Goal: Task Accomplishment & Management: Manage account settings

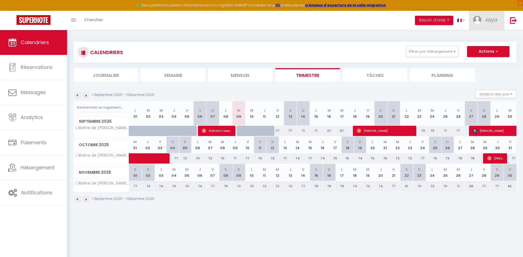
click at [492, 21] on span "Jaya" at bounding box center [491, 19] width 12 height 7
click at [485, 38] on link "Paramètres" at bounding box center [482, 38] width 41 height 9
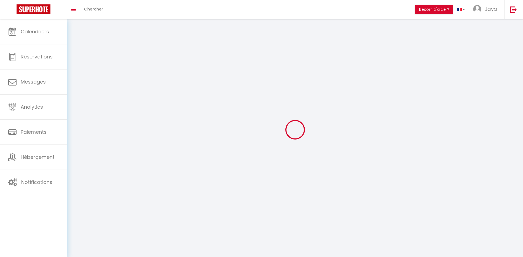
type input "Jaya"
type input "CHIFFOLEAU"
type input "[PHONE_NUMBER]"
type input "[STREET_ADDRESS][PERSON_NAME]"
type input "44800"
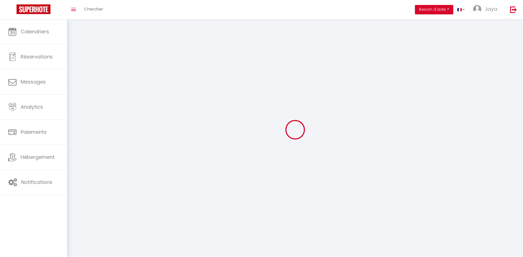
type input "SAINT HERBLAIN"
type input "1kVcTk3VkQZ38TXtqmPyno9nN"
type input "ZS0ITabrAoXBVWa6dBreA5zep"
select select "28"
type input "1kVcTk3VkQZ38TXtqmPyno9nN"
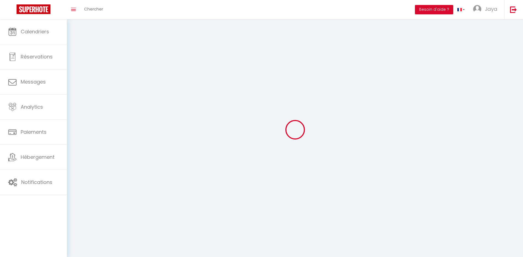
type input "ZS0ITabrAoXBVWa6dBreA5zep"
type input "[URL][DOMAIN_NAME]"
select select "fr"
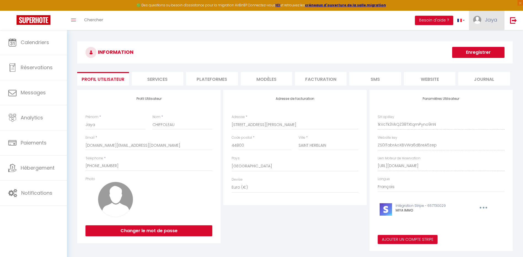
click at [494, 20] on span "Jaya" at bounding box center [491, 19] width 12 height 7
click at [477, 47] on link "Équipe" at bounding box center [482, 48] width 41 height 9
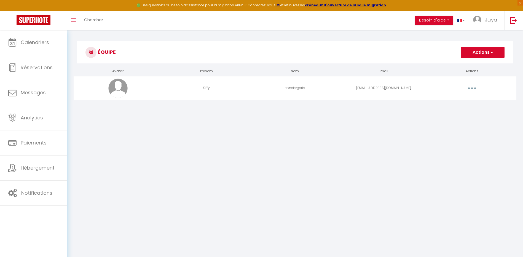
click at [475, 88] on button "button" at bounding box center [471, 88] width 15 height 9
click at [452, 113] on link "Supprimer" at bounding box center [457, 110] width 41 height 9
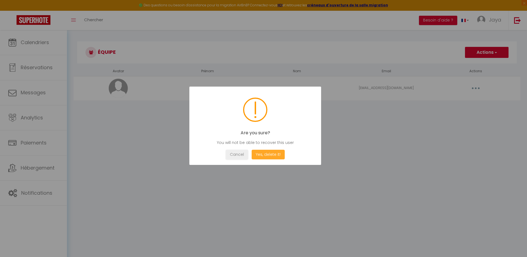
click at [264, 156] on button "Yes, delete it!" at bounding box center [268, 155] width 33 height 10
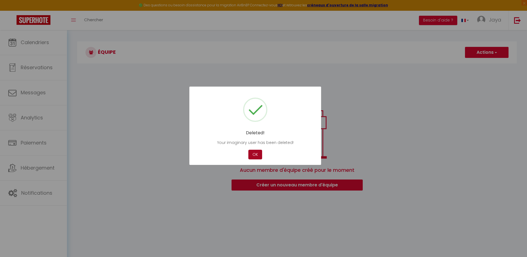
click at [258, 157] on button "OK" at bounding box center [255, 155] width 14 height 10
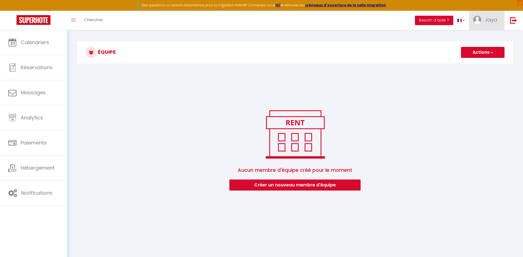
click at [494, 21] on span "Jaya" at bounding box center [491, 19] width 12 height 7
click at [483, 38] on link "Paramètres" at bounding box center [482, 38] width 41 height 9
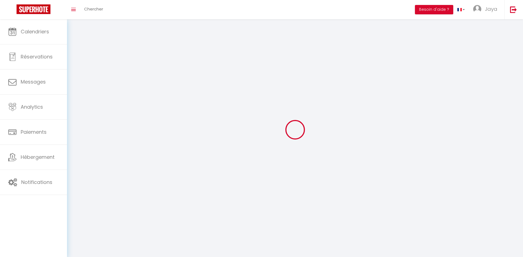
type input "Jaya"
type input "CHIFFOLEAU"
type input "[PHONE_NUMBER]"
type input "[STREET_ADDRESS][PERSON_NAME]"
type input "44800"
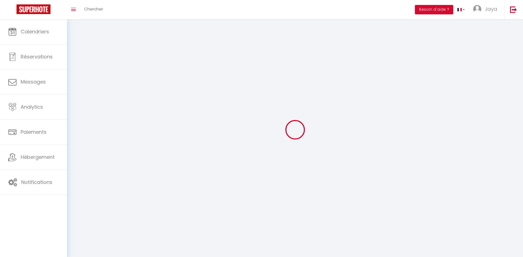
type input "SAINT HERBLAIN"
type input "1kVcTk3VkQZ38TXtqmPyno9nN"
type input "ZS0ITabrAoXBVWa6dBreA5zep"
type input "1kVcTk3VkQZ38TXtqmPyno9nN"
type input "ZS0ITabrAoXBVWa6dBreA5zep"
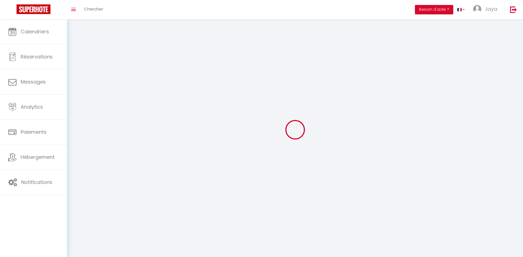
type input "[URL][DOMAIN_NAME]"
select select "28"
select select "fr"
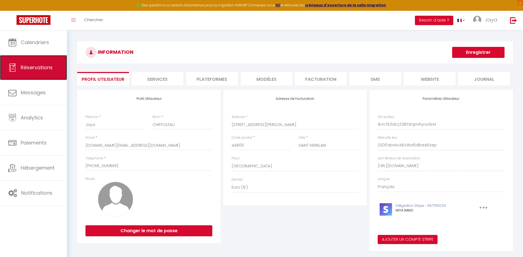
click at [35, 67] on span "Réservations" at bounding box center [37, 67] width 32 height 7
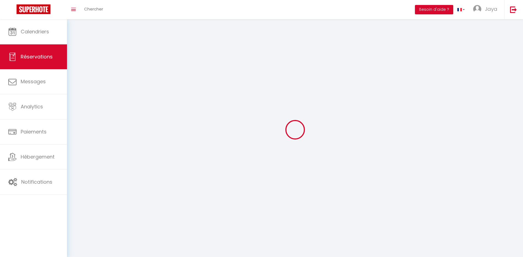
select select "all"
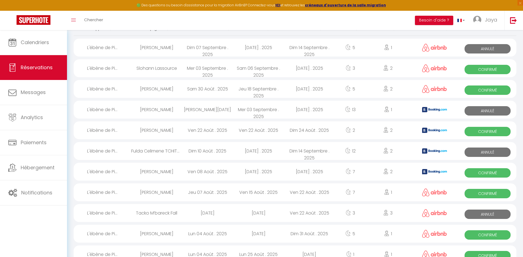
scroll to position [55, 0]
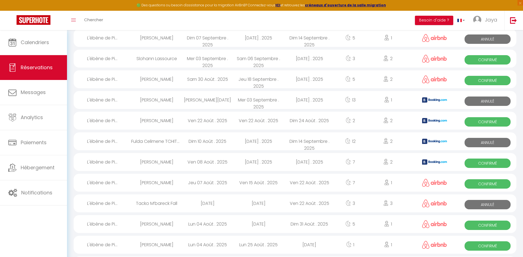
click at [145, 204] on div "Tacko M’bareck Fall" at bounding box center [156, 203] width 51 height 18
select select "KO"
select select "1"
select select "0"
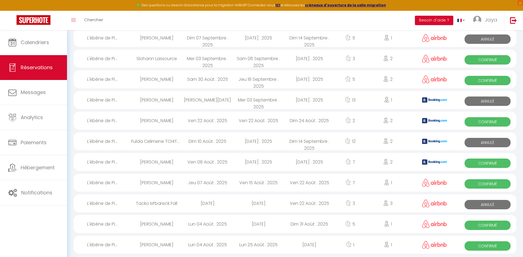
select select "1"
select select
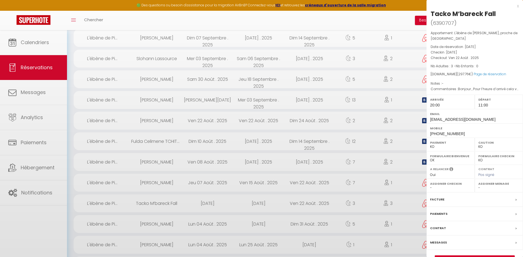
select select
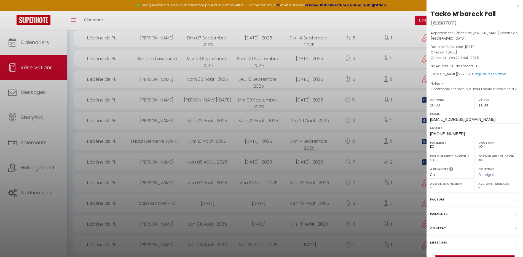
click at [463, 256] on link "Détails de la réservation" at bounding box center [474, 259] width 79 height 7
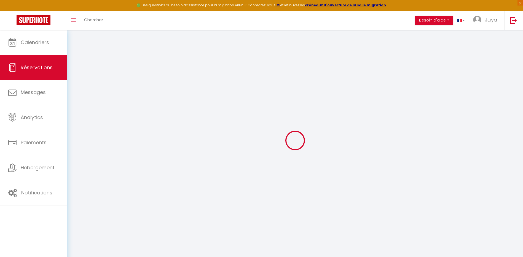
select select
checkbox input "false"
select select
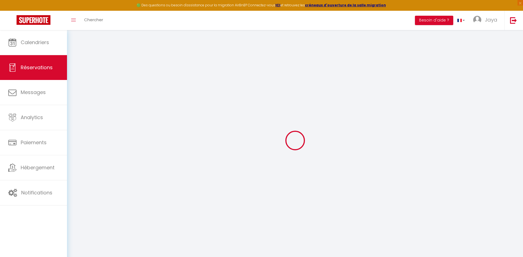
select select
checkbox input "false"
type textarea "Bonjour , Pour l’heure d’arrivé cela va dépendre de notre billet d’avion . [GEO…"
select select
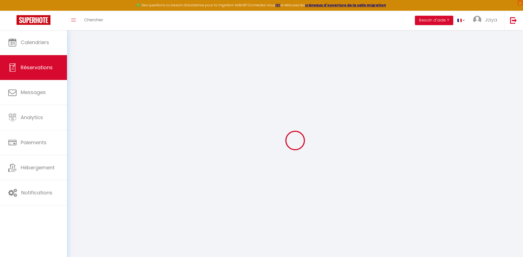
type input "60"
type input "30.76"
select select
checkbox input "false"
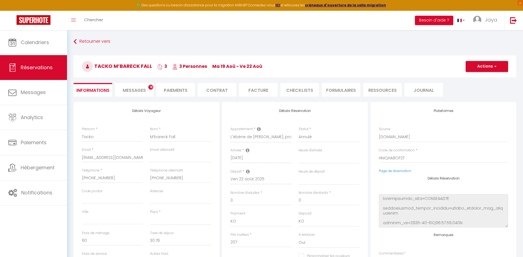
select select
checkbox input "false"
select select "20:00"
select select "11:00"
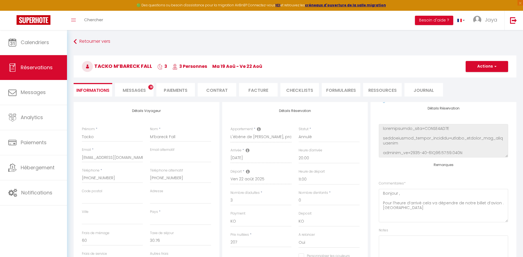
click at [73, 41] on div "Retourner vers Tacko M’bareck Fall 3 3 Personnes ma 19 Aoû - ve 22 [PERSON_NAME…" at bounding box center [295, 69] width 450 height 65
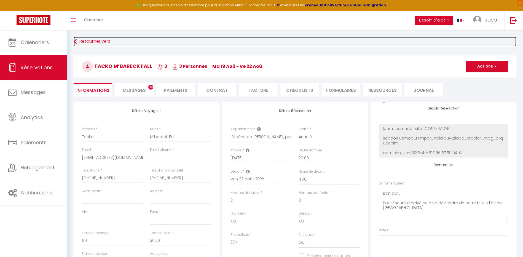
click at [76, 43] on icon at bounding box center [75, 42] width 3 height 10
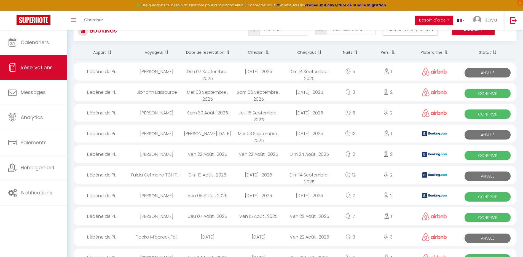
scroll to position [7, 0]
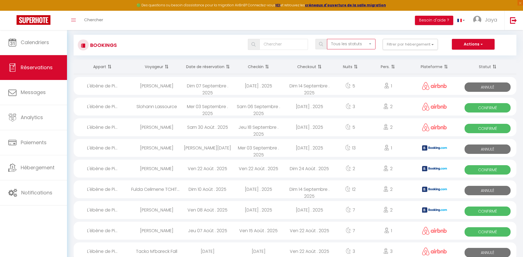
click at [371, 44] on select "Tous les statuts Annulé Confirmé Non Confirmé Tout sauf annulé No Show Request" at bounding box center [351, 44] width 49 height 10
select select "confirmed"
click at [327, 39] on select "Tous les statuts Annulé Confirmé Non Confirmé Tout sauf annulé No Show Request" at bounding box center [351, 44] width 49 height 10
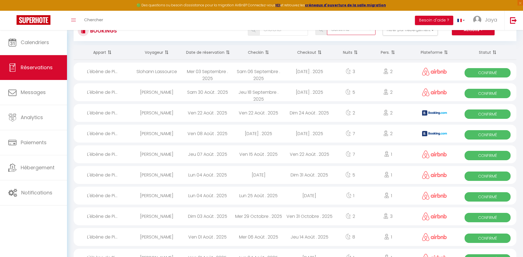
scroll to position [35, 0]
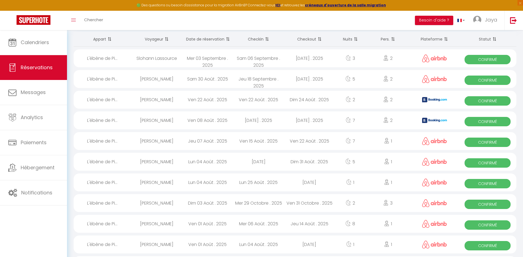
click at [97, 79] on div "L'ébène de Pi..." at bounding box center [103, 79] width 58 height 18
select select "OK"
select select "1"
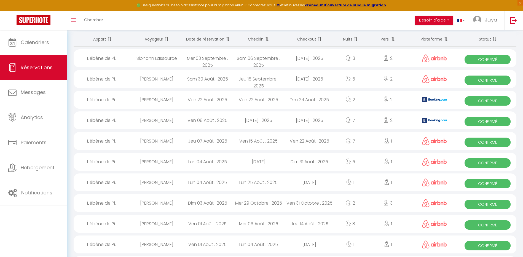
select select "1"
select select
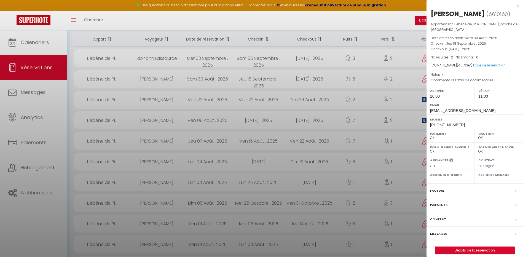
select select
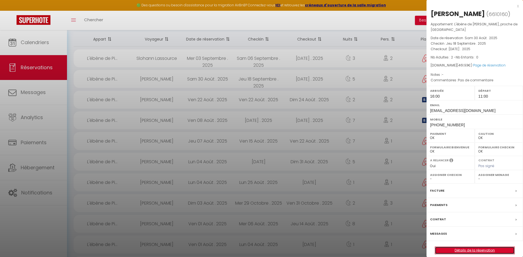
click at [476, 247] on link "Détails de la réservation" at bounding box center [474, 250] width 79 height 7
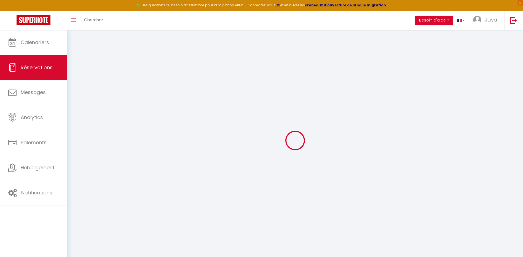
type input "Laëticia"
type input "Bapté"
type input "[EMAIL_ADDRESS][DOMAIN_NAME]"
type input "[PHONE_NUMBER]"
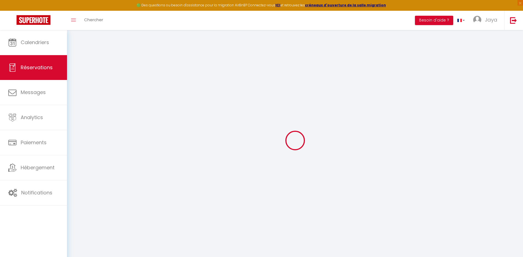
select select
type input "67.4"
select select "74781"
select select "1"
select select
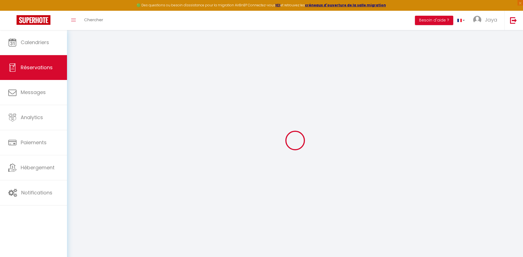
select select
type input "2"
select select "12"
select select
type input "355"
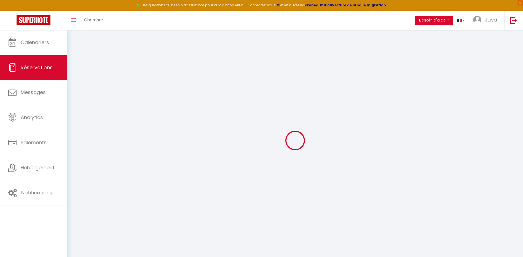
checkbox input "false"
type input "35.5"
select select "1"
type input "0"
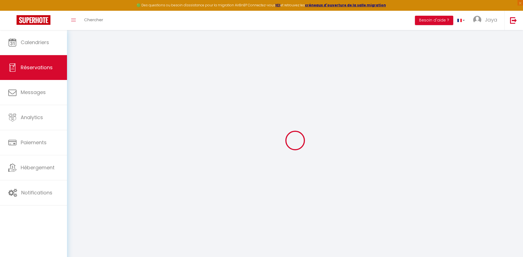
type input "0"
select select
select select "15"
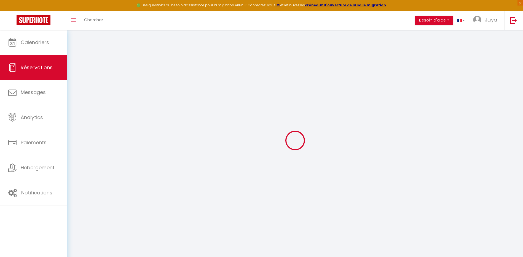
checkbox input "false"
select select
checkbox input "false"
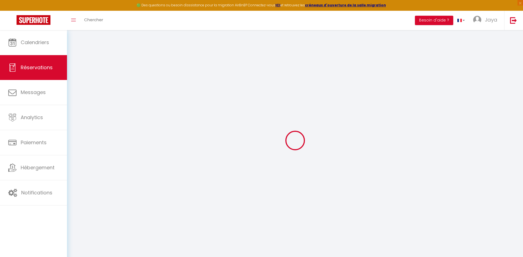
select select
checkbox input "false"
type textarea "Pas de commentaire"
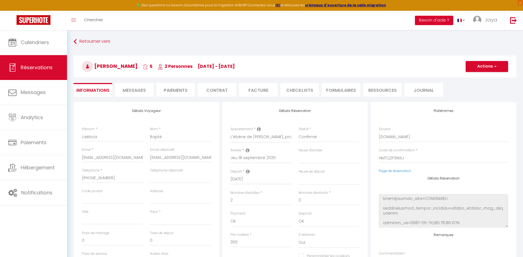
select select
type input "55"
type input "51.93"
select select
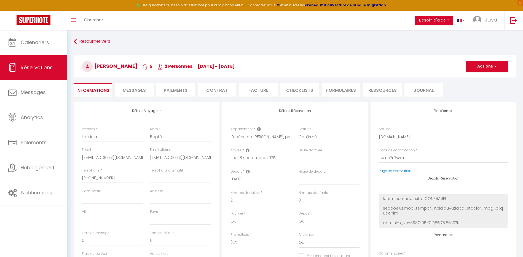
checkbox input "false"
select select
checkbox input "false"
select select "16:00"
select select "11:00"
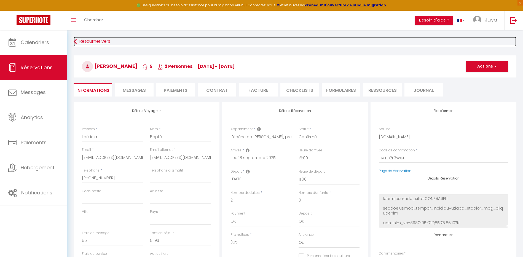
click at [77, 43] on link "Retourner vers" at bounding box center [295, 42] width 443 height 10
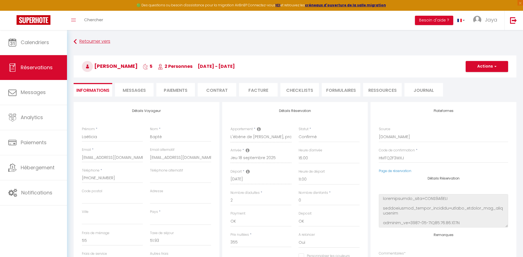
scroll to position [35, 0]
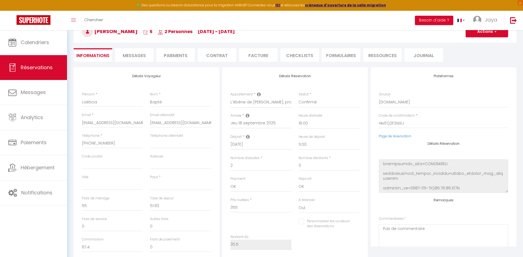
select select "confirmed"
select select
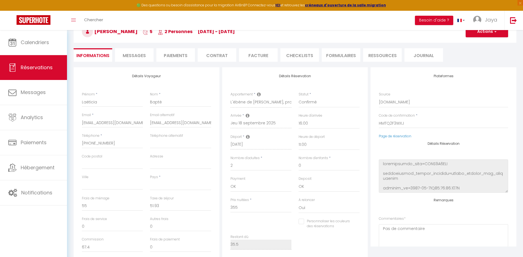
select select
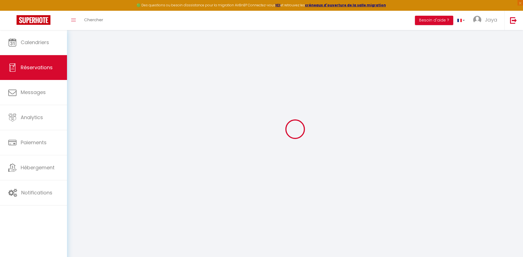
select select
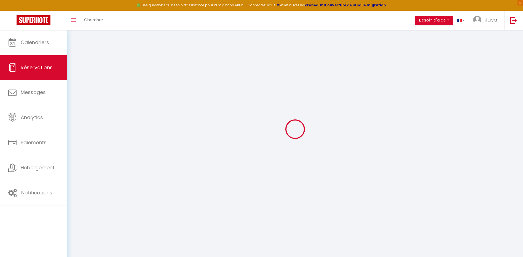
select select
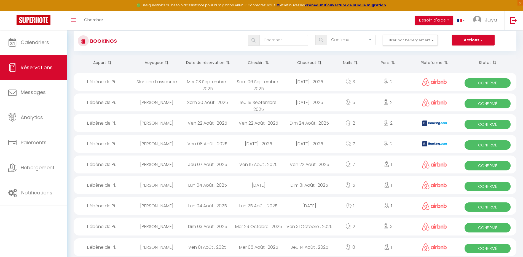
click at [158, 80] on div "Slohann Lassource" at bounding box center [156, 82] width 51 height 18
select select "OK"
select select "1"
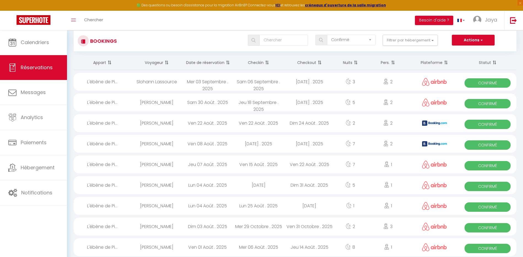
select select "1"
select select
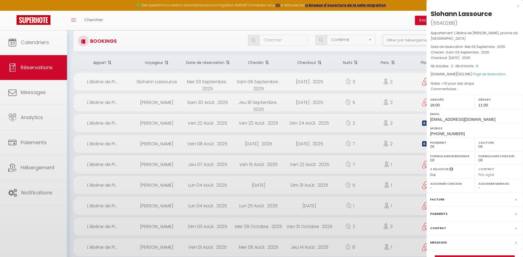
select select
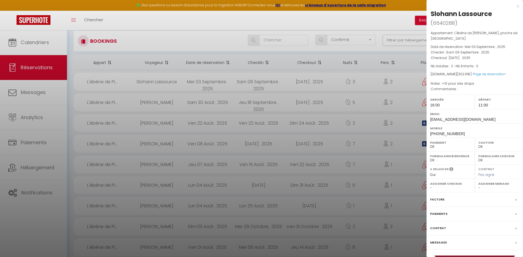
click at [466, 256] on link "Détails de la réservation" at bounding box center [474, 259] width 79 height 7
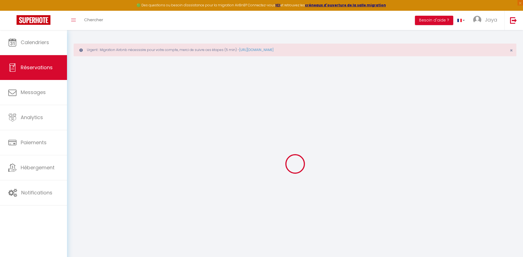
select select
checkbox input "false"
select select
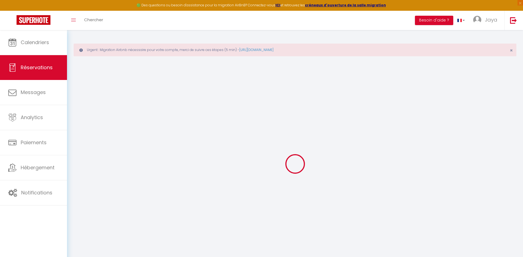
select select
checkbox input "false"
type textarea "."
type textarea "+10 pour des draps"
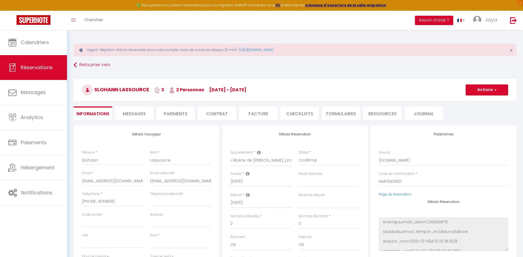
select select
type input "55"
type input "34.61"
select select
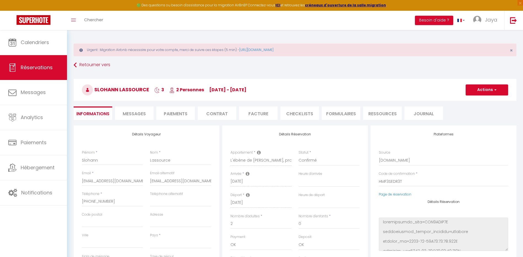
checkbox input "false"
select select
checkbox input "false"
select select "16:00"
select select "11:00"
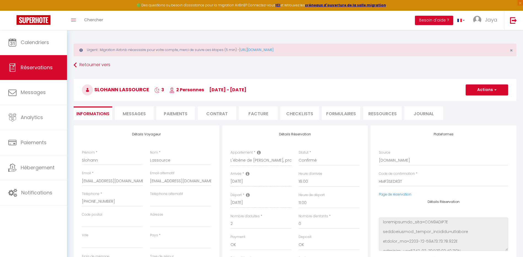
click at [340, 117] on li "FORMULAIRES" at bounding box center [341, 113] width 39 height 14
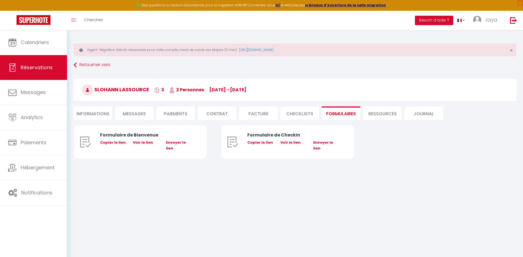
click at [301, 115] on li "CHECKLISTS" at bounding box center [299, 113] width 39 height 14
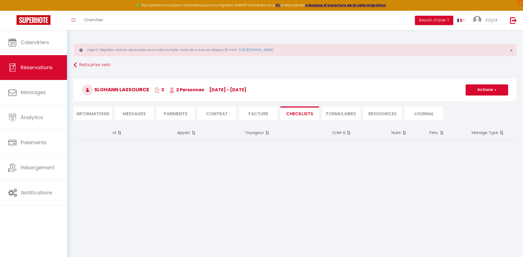
click at [256, 113] on li "Facture" at bounding box center [258, 113] width 39 height 14
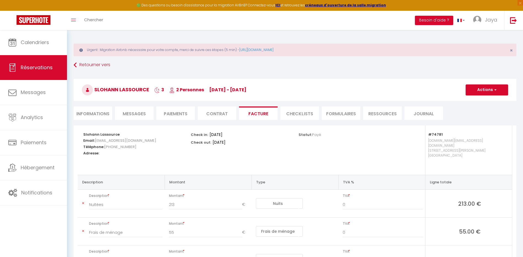
click at [218, 112] on li "Contrat" at bounding box center [217, 113] width 39 height 14
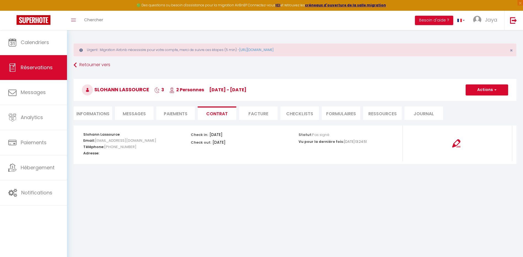
click at [176, 114] on li "Paiements" at bounding box center [175, 113] width 39 height 14
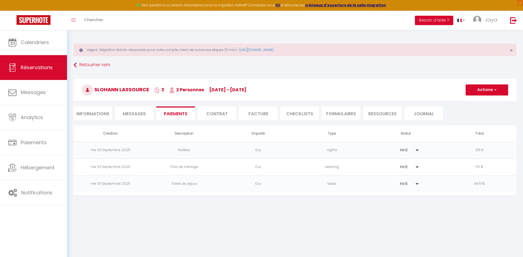
click at [126, 113] on span "Messages" at bounding box center [134, 114] width 23 height 6
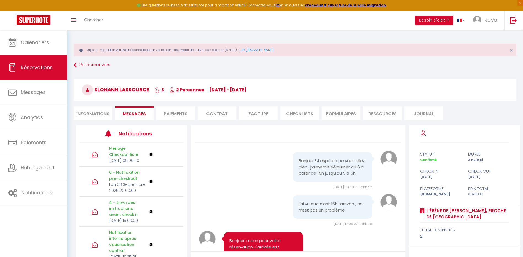
click at [90, 113] on li "Informations" at bounding box center [93, 113] width 39 height 14
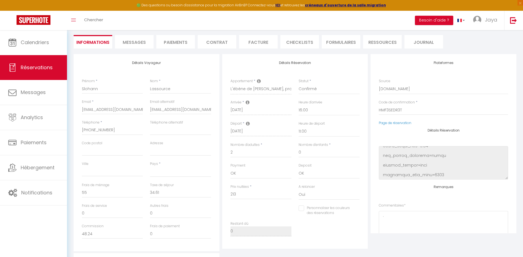
scroll to position [69, 0]
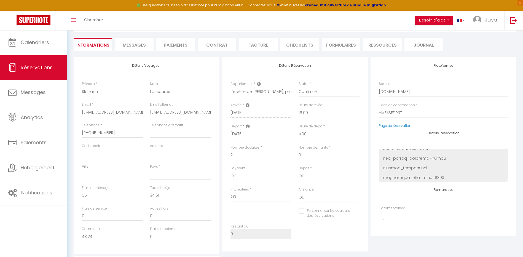
select select
checkbox input "false"
select select
checkbox input "false"
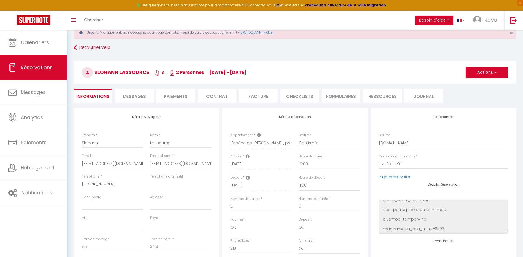
scroll to position [0, 0]
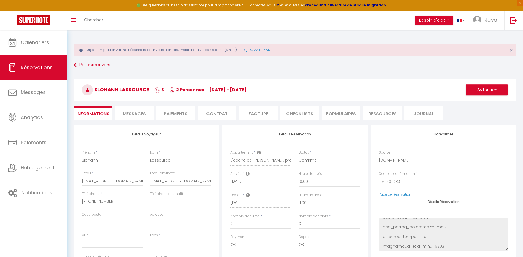
click at [134, 115] on span "Messages" at bounding box center [134, 114] width 23 height 6
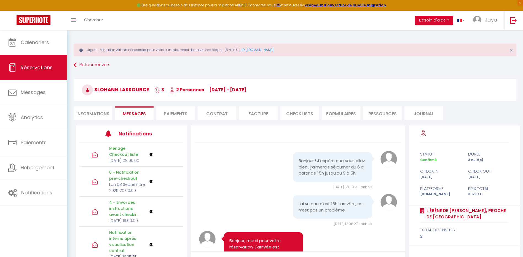
click at [175, 114] on li "Paiements" at bounding box center [175, 113] width 39 height 14
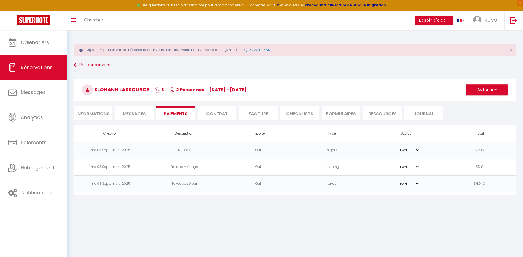
click at [90, 113] on li "Informations" at bounding box center [93, 113] width 39 height 14
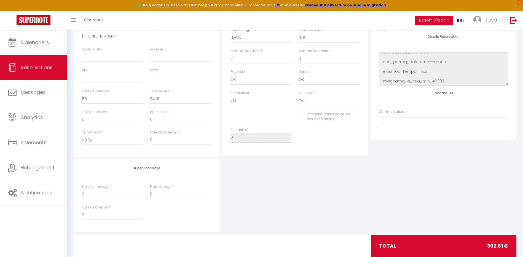
scroll to position [165, 0]
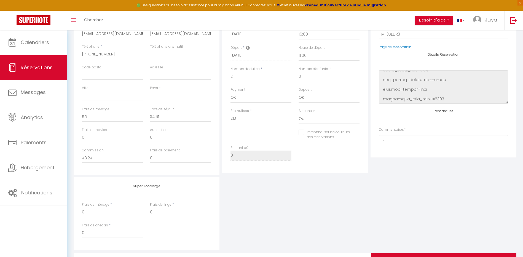
select select
checkbox input "false"
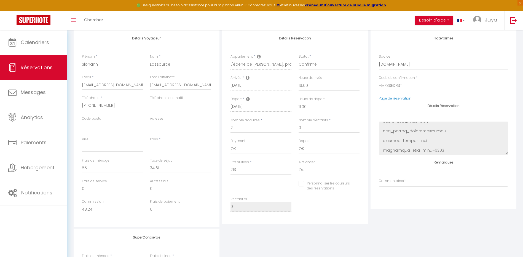
scroll to position [83, 0]
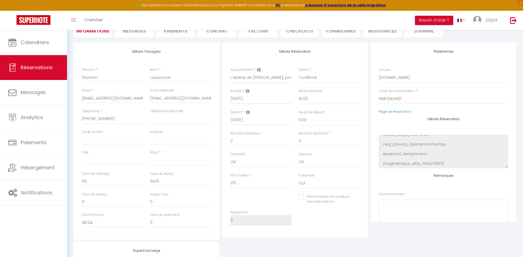
select select
checkbox input "false"
select select
checkbox input "false"
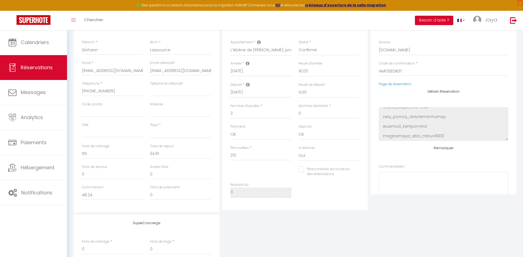
select select
checkbox input "false"
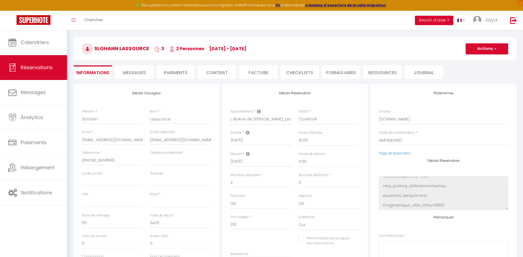
scroll to position [14, 0]
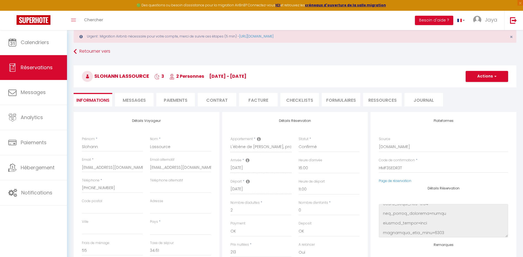
select select
checkbox input "false"
click at [133, 98] on span "Messages" at bounding box center [134, 100] width 23 height 6
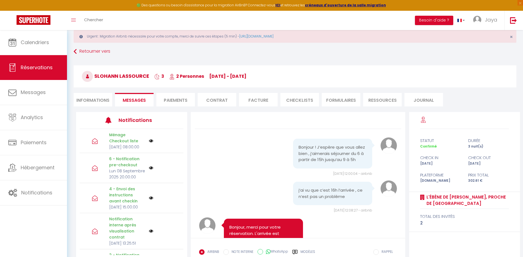
click at [171, 98] on li "Paiements" at bounding box center [175, 100] width 39 height 14
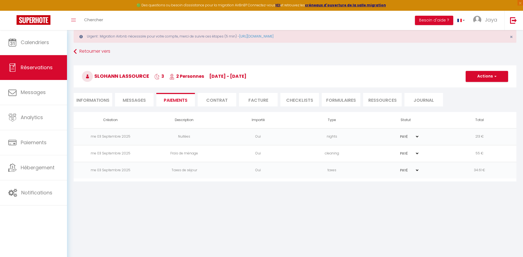
click at [220, 101] on li "Contrat" at bounding box center [217, 100] width 39 height 14
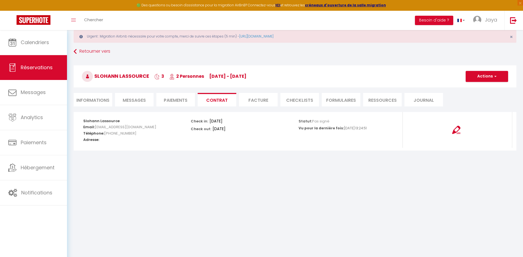
click at [266, 103] on li "Facture" at bounding box center [258, 100] width 39 height 14
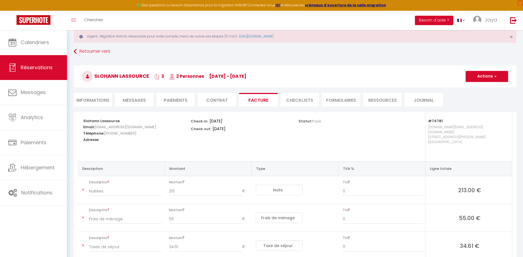
click at [307, 101] on li "CHECKLISTS" at bounding box center [299, 100] width 39 height 14
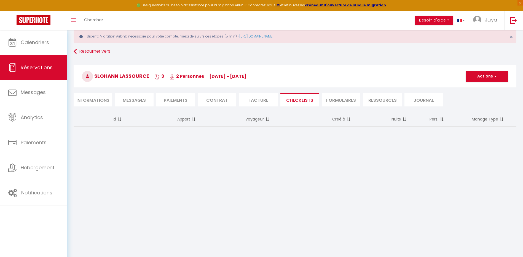
click at [341, 101] on li "FORMULAIRES" at bounding box center [341, 100] width 39 height 14
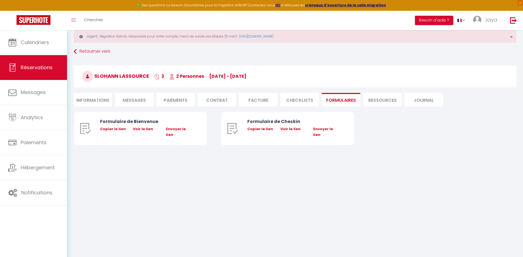
click at [388, 100] on li "Ressources" at bounding box center [382, 100] width 39 height 14
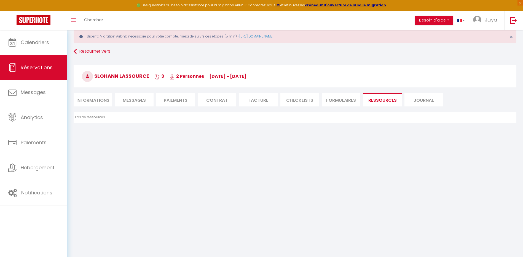
click at [417, 100] on li "Journal" at bounding box center [424, 100] width 39 height 14
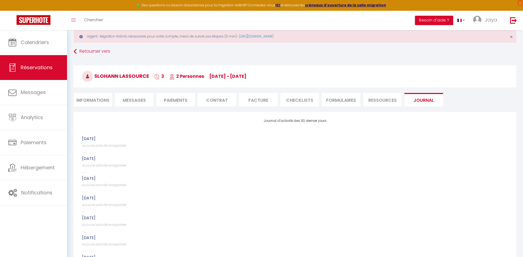
click at [337, 100] on li "FORMULAIRES" at bounding box center [341, 100] width 39 height 14
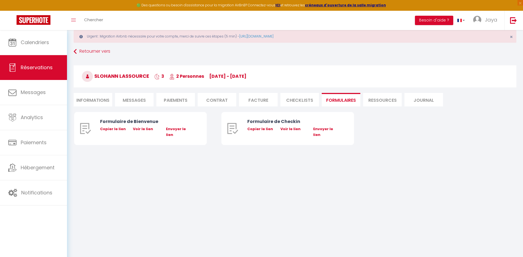
click at [289, 99] on li "CHECKLISTS" at bounding box center [299, 100] width 39 height 14
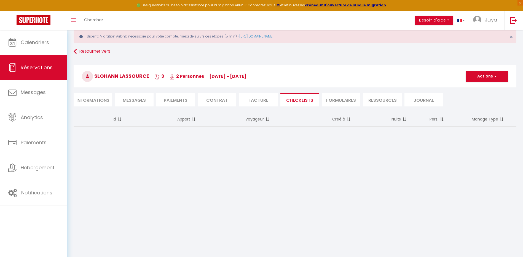
click at [335, 96] on li "FORMULAIRES" at bounding box center [341, 100] width 39 height 14
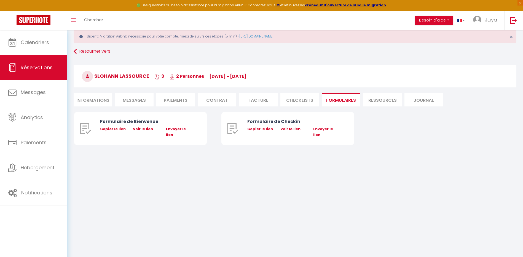
click at [293, 98] on li "CHECKLISTS" at bounding box center [299, 100] width 39 height 14
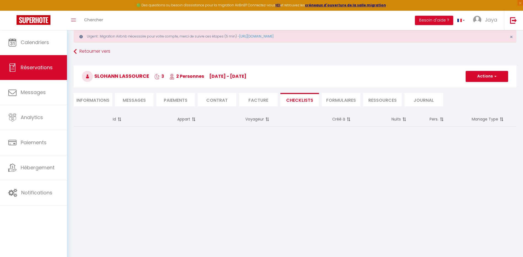
click at [335, 97] on li "FORMULAIRES" at bounding box center [341, 100] width 39 height 14
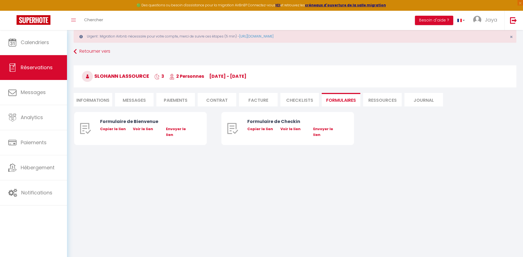
click at [305, 101] on li "CHECKLISTS" at bounding box center [299, 100] width 39 height 14
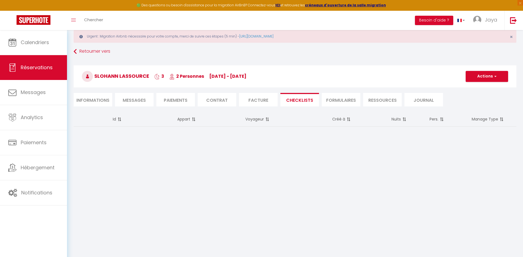
click at [259, 99] on li "Facture" at bounding box center [258, 100] width 39 height 14
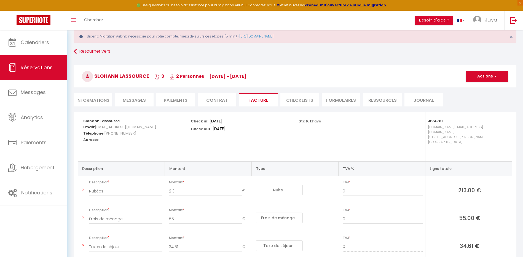
click at [221, 101] on li "Contrat" at bounding box center [217, 100] width 39 height 14
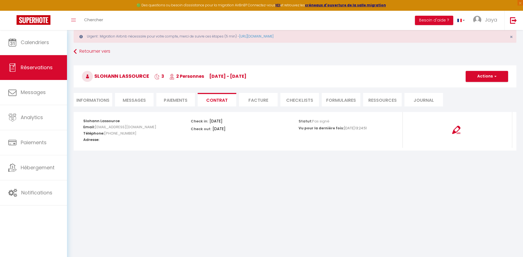
click at [170, 99] on li "Paiements" at bounding box center [175, 100] width 39 height 14
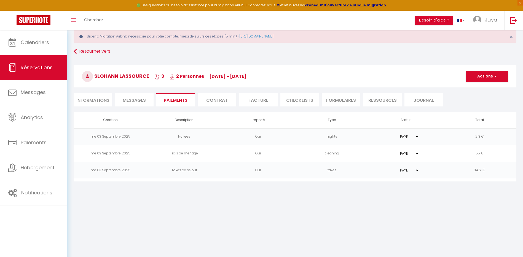
click at [137, 101] on span "Messages" at bounding box center [134, 100] width 23 height 6
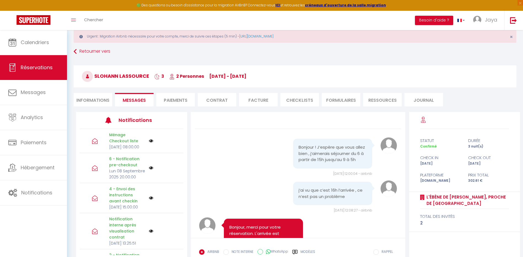
click at [97, 100] on li "Informations" at bounding box center [93, 100] width 39 height 14
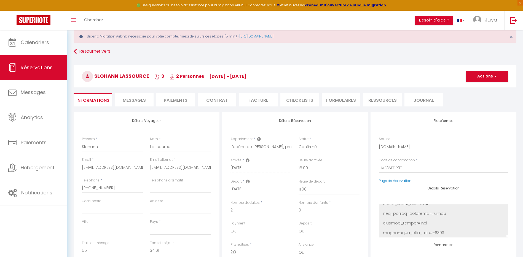
scroll to position [41, 0]
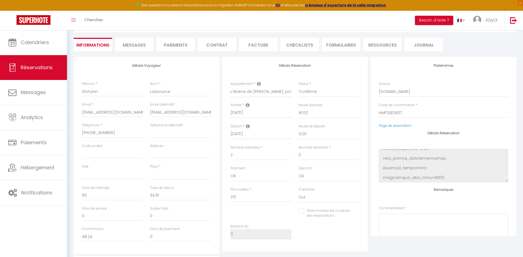
select select
checkbox input "false"
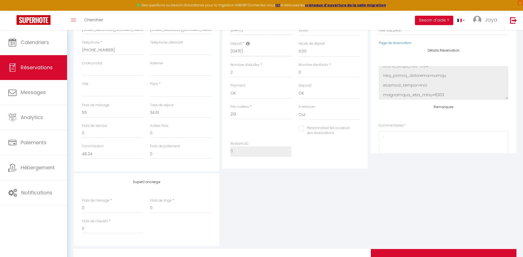
select select
checkbox input "false"
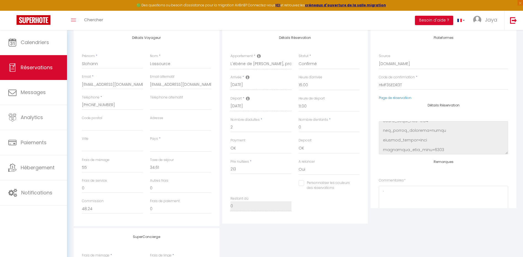
scroll to position [96, 0]
select select
checkbox input "false"
select select
checkbox input "false"
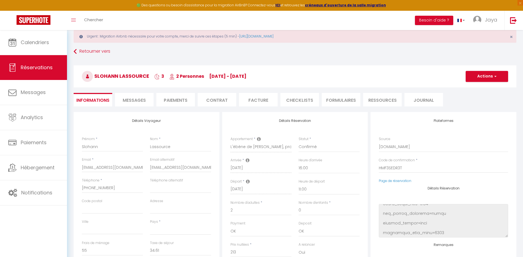
scroll to position [0, 0]
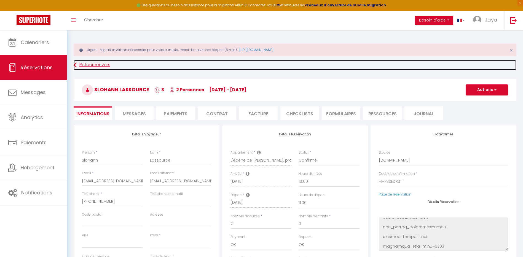
click at [84, 66] on link "Retourner vers" at bounding box center [295, 65] width 443 height 10
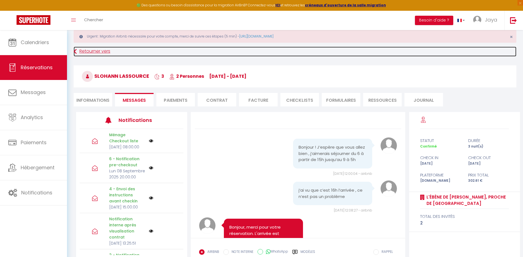
click at [90, 52] on link "Retourner vers" at bounding box center [295, 52] width 443 height 10
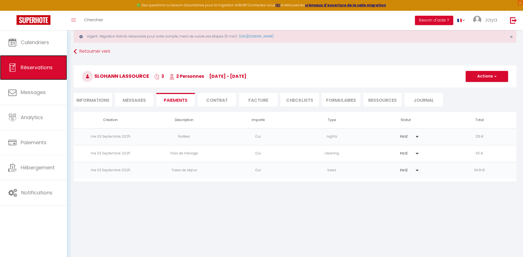
click at [52, 70] on span "Réservations" at bounding box center [37, 67] width 32 height 7
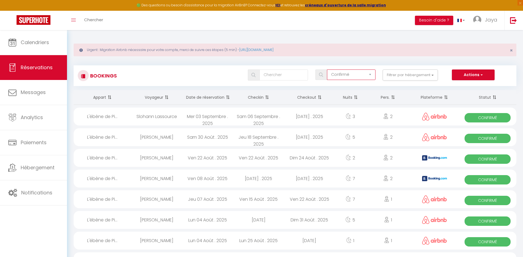
click at [363, 76] on select "Tous les statuts Annulé Confirmé Non Confirmé Tout sauf annulé No Show Request" at bounding box center [351, 74] width 49 height 10
select select "all"
click at [327, 69] on select "Tous les statuts Annulé Confirmé Non Confirmé Tout sauf annulé No Show Request" at bounding box center [351, 74] width 49 height 10
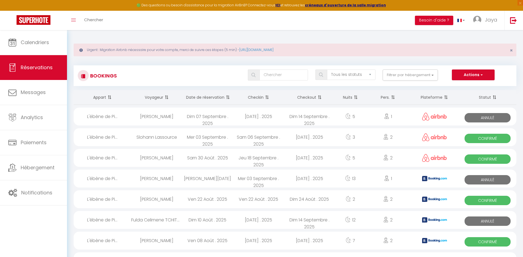
click at [98, 117] on div "L'ébène de Pi..." at bounding box center [103, 117] width 58 height 18
select select "KO"
select select "1"
select select "0"
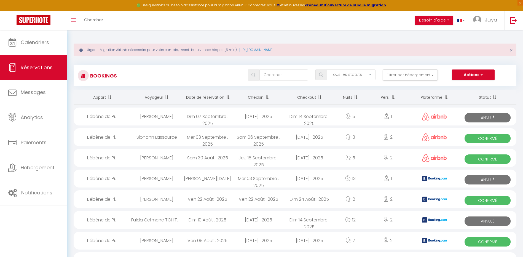
select select "1"
select select
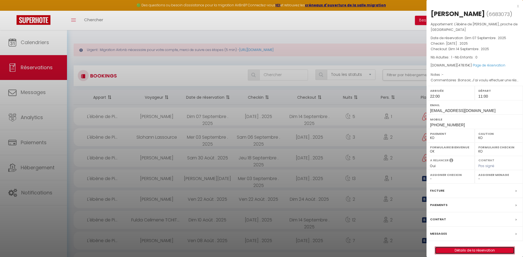
click at [462, 247] on link "Détails de la réservation" at bounding box center [474, 250] width 79 height 7
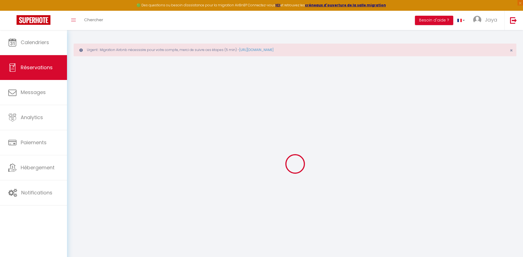
type input "Naima"
type input "Toioussi"
type input "[EMAIL_ADDRESS][DOMAIN_NAME]"
type input "[PHONE_NUMBER]"
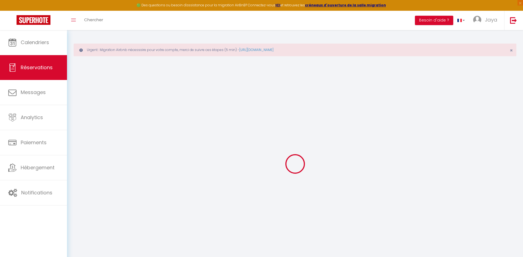
select select
type input "75.42"
select select "74781"
select select "0"
select select
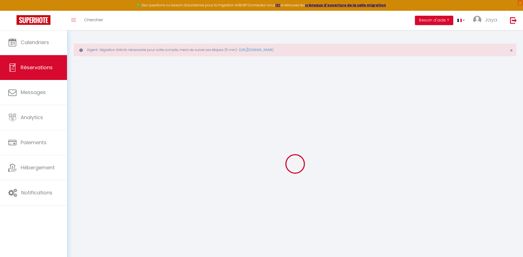
select select
type input "1"
select select "10"
select select
type input "364"
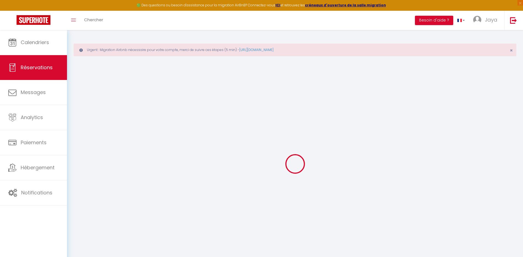
checkbox input "false"
type input "478.15"
select select "1"
type input "0"
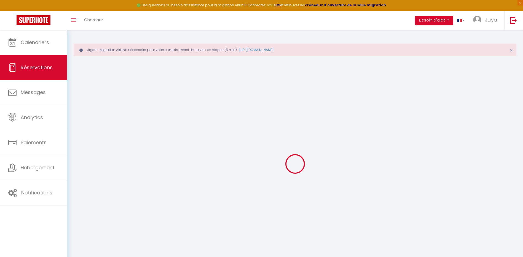
type input "0"
select select
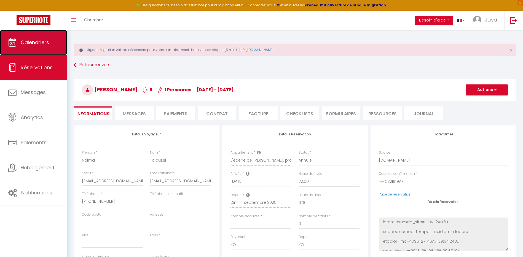
click at [37, 43] on span "Calendriers" at bounding box center [35, 42] width 28 height 7
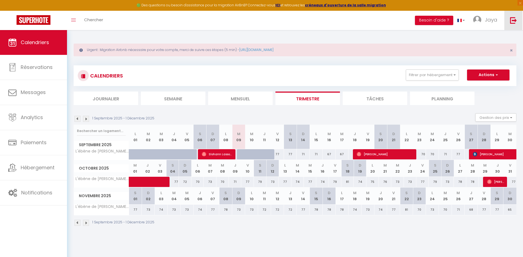
click at [514, 20] on img at bounding box center [513, 20] width 7 height 7
